Goal: Obtain resource: Obtain resource

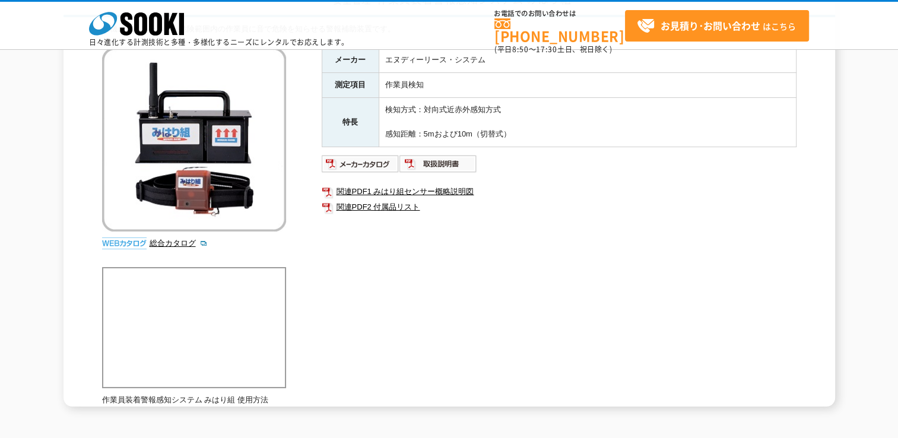
scroll to position [119, 0]
click at [358, 160] on img at bounding box center [361, 163] width 78 height 19
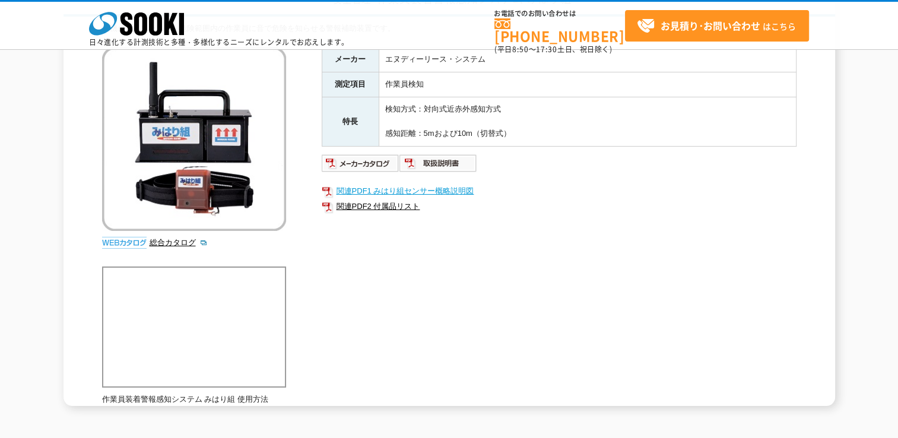
click at [370, 190] on link "関連PDF1 みはり組センサー概略説明図" at bounding box center [559, 190] width 475 height 15
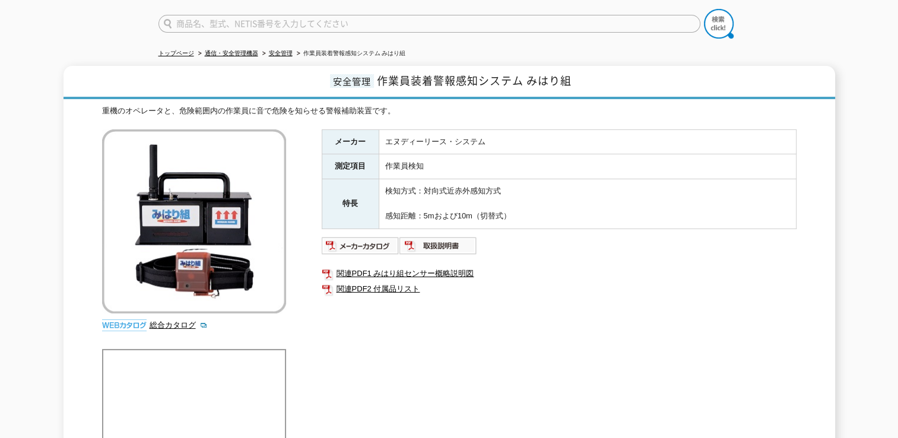
scroll to position [119, 0]
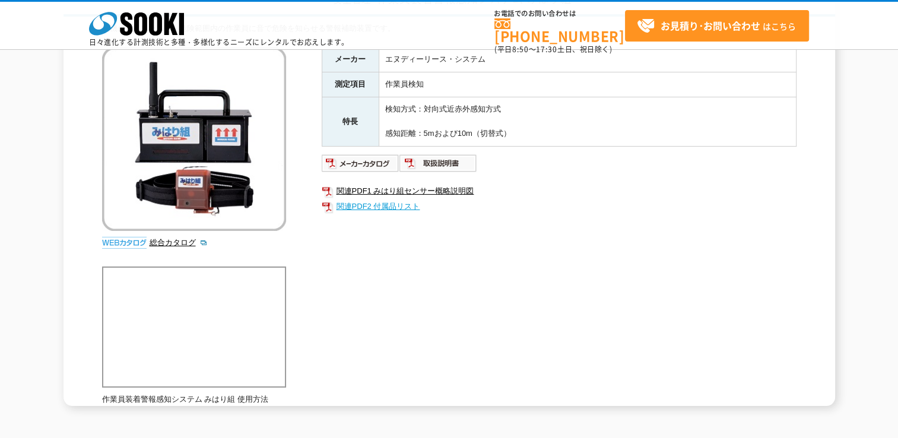
click at [383, 205] on link "関連PDF2 付属品リスト" at bounding box center [559, 206] width 475 height 15
